Goal: Information Seeking & Learning: Learn about a topic

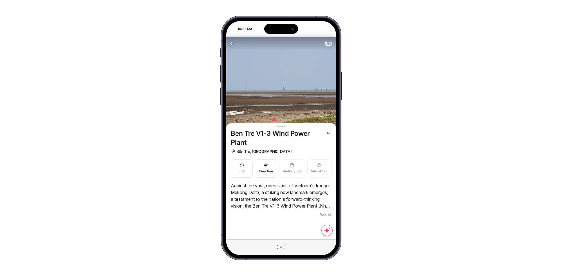
scroll to position [6, 0]
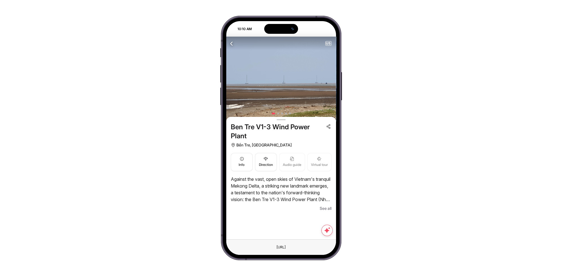
click at [323, 207] on span "See all" at bounding box center [325, 208] width 12 height 7
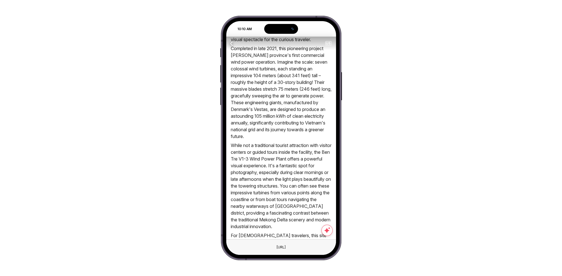
scroll to position [0, 0]
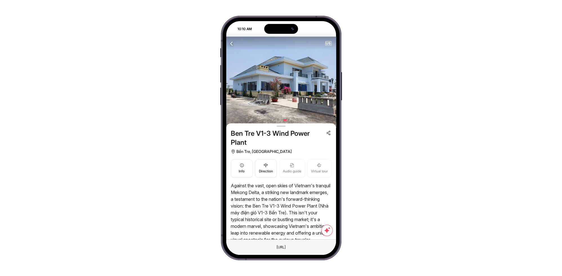
drag, startPoint x: 299, startPoint y: 95, endPoint x: 374, endPoint y: 95, distance: 75.6
click at [366, 95] on div "10:10 AM Attraction Itineraries Bus tour City tour Travel Blog NEARBY ATTRACTIO…" at bounding box center [281, 138] width 562 height 276
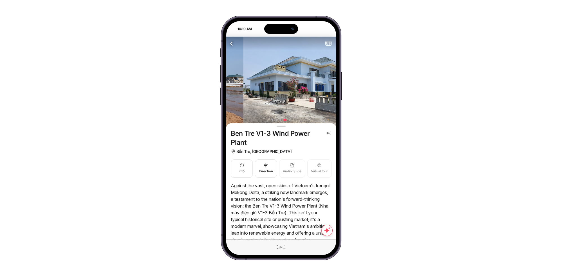
drag, startPoint x: 272, startPoint y: 93, endPoint x: 346, endPoint y: 99, distance: 74.8
click at [337, 99] on div "10:10 AM Attraction Itineraries Bus tour City tour Travel Blog NEARBY ATTRACTIO…" at bounding box center [281, 138] width 120 height 244
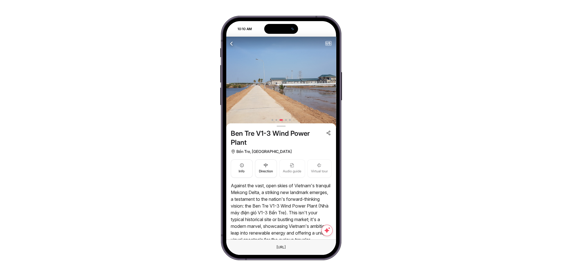
drag, startPoint x: 262, startPoint y: 99, endPoint x: 351, endPoint y: 103, distance: 89.5
click at [348, 103] on div "10:10 AM Attraction Itineraries Bus tour City tour Travel Blog NEARBY ATTRACTIO…" at bounding box center [281, 138] width 562 height 276
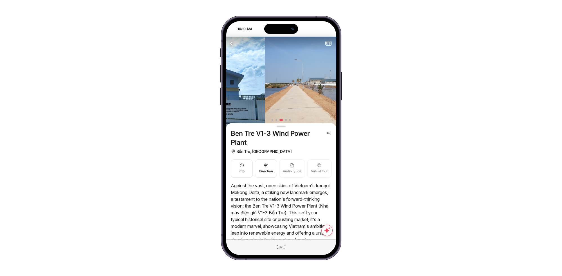
drag, startPoint x: 244, startPoint y: 92, endPoint x: 325, endPoint y: 98, distance: 80.6
click at [320, 98] on img at bounding box center [320, 82] width 110 height 91
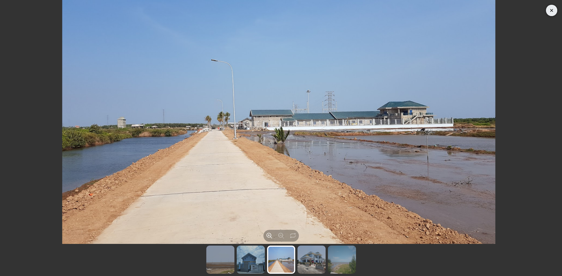
click at [548, 12] on icon "Close" at bounding box center [551, 10] width 7 height 7
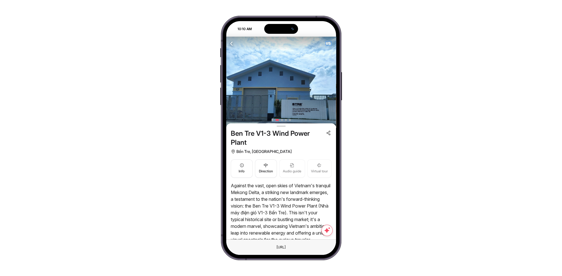
click at [327, 42] on span "US" at bounding box center [328, 43] width 6 height 4
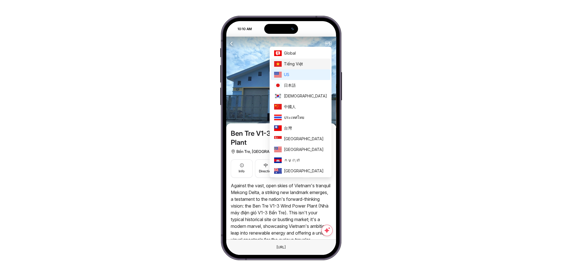
click at [306, 63] on li "Tiếng Việt" at bounding box center [301, 63] width 60 height 11
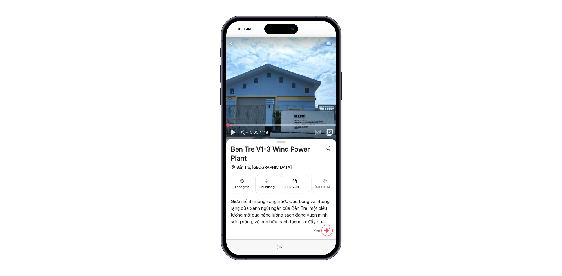
click at [326, 43] on span "VI" at bounding box center [328, 43] width 6 height 4
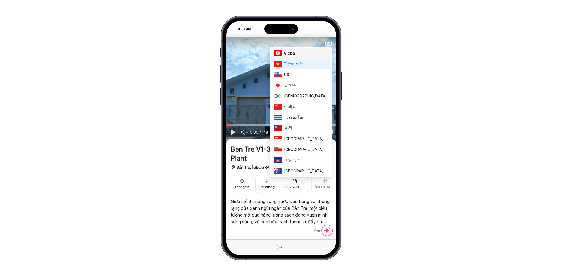
click at [316, 56] on span "Global" at bounding box center [305, 53] width 43 height 6
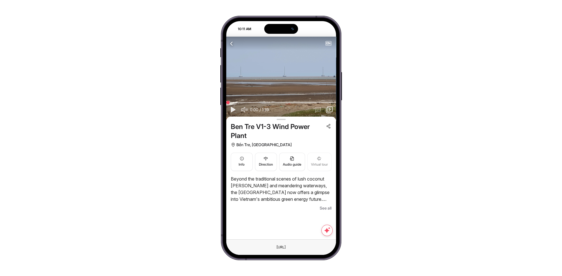
scroll to position [22, 0]
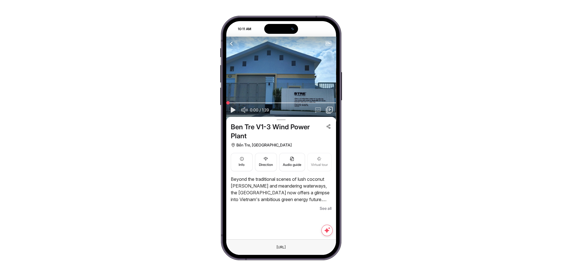
click at [323, 207] on span "See all" at bounding box center [325, 208] width 12 height 7
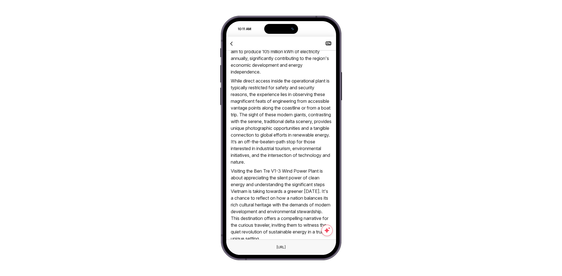
scroll to position [366, 0]
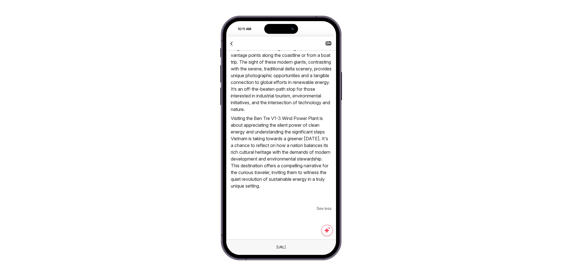
click at [173, 117] on div "10:11 AM Attraction Itineraries Bus tour City tour Travel Blog NEARBY ATTRACTIO…" at bounding box center [281, 138] width 562 height 276
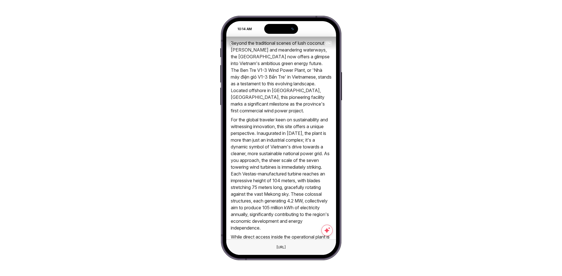
scroll to position [0, 0]
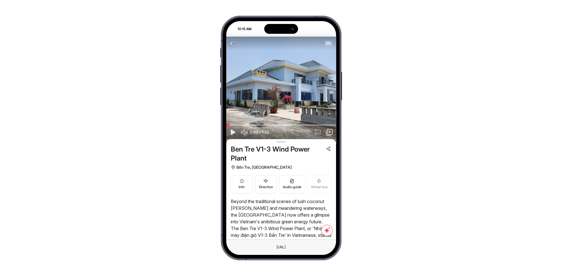
click at [227, 43] on div "EN" at bounding box center [281, 43] width 110 height 13
click at [230, 43] on icon "button" at bounding box center [231, 43] width 7 height 7
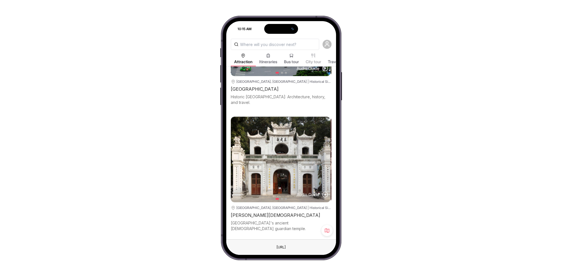
scroll to position [1166, 0]
